Goal: Information Seeking & Learning: Learn about a topic

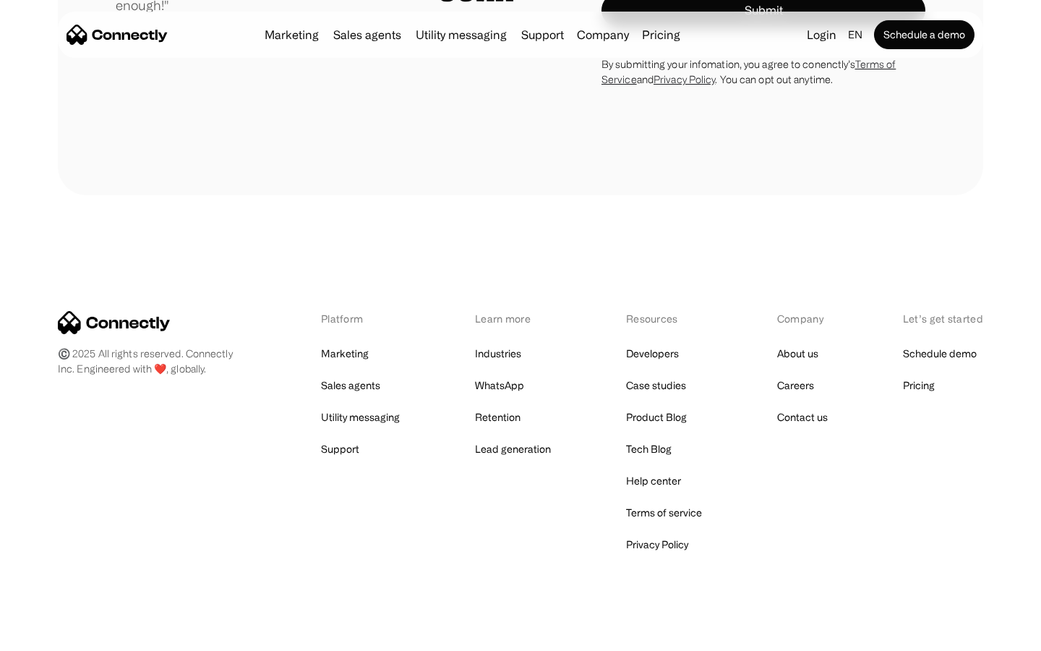
scroll to position [4026, 0]
